Goal: Task Accomplishment & Management: Manage account settings

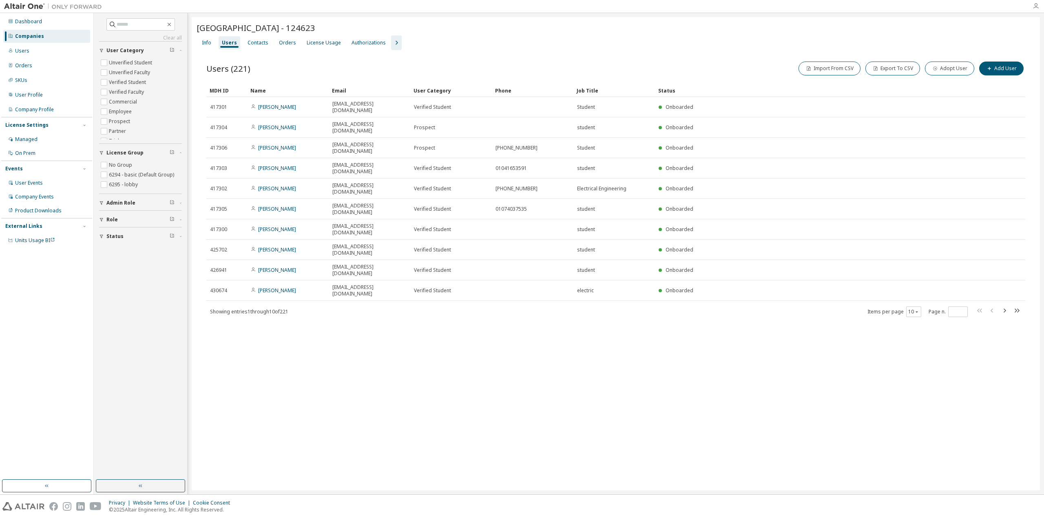
click at [1034, 6] on icon "button" at bounding box center [1035, 6] width 7 height 7
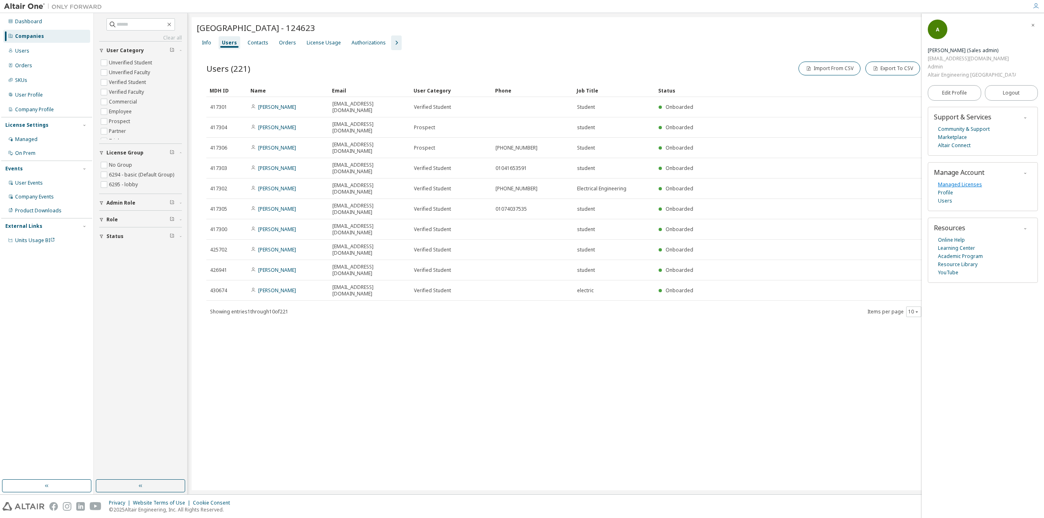
click at [945, 181] on link "Managed Licenses" at bounding box center [960, 185] width 44 height 8
